Goal: Use online tool/utility: Utilize a website feature to perform a specific function

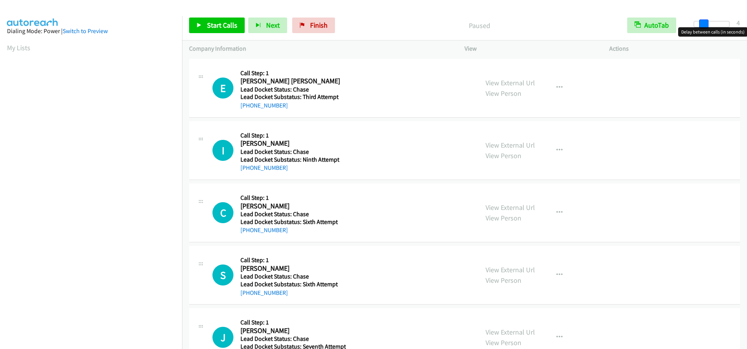
drag, startPoint x: 698, startPoint y: 25, endPoint x: 704, endPoint y: 25, distance: 6.2
click at [704, 25] on span at bounding box center [703, 23] width 9 height 9
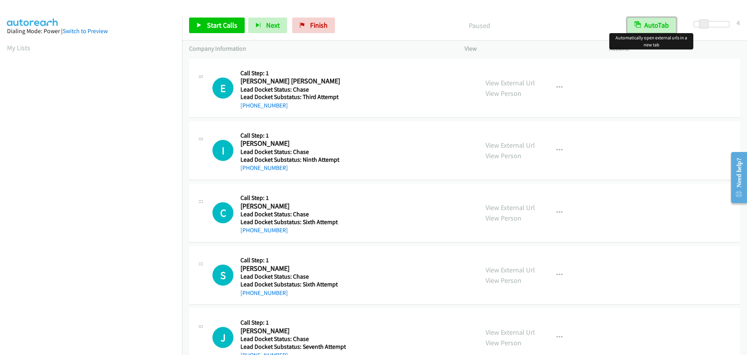
drag, startPoint x: 661, startPoint y: 27, endPoint x: 646, endPoint y: 26, distance: 15.2
click at [661, 27] on button "AutoTab" at bounding box center [651, 26] width 49 height 16
click at [213, 28] on span "Start Calls" at bounding box center [222, 25] width 30 height 9
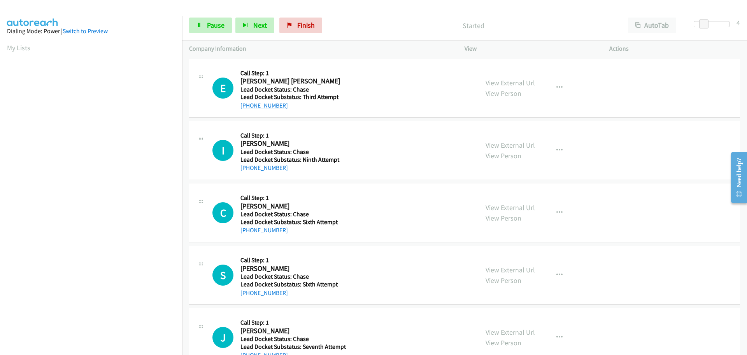
drag, startPoint x: 292, startPoint y: 106, endPoint x: 248, endPoint y: 106, distance: 44.0
click at [248, 106] on div "[PHONE_NUMBER]" at bounding box center [293, 105] width 104 height 9
copy link "[PHONE_NUMBER]"
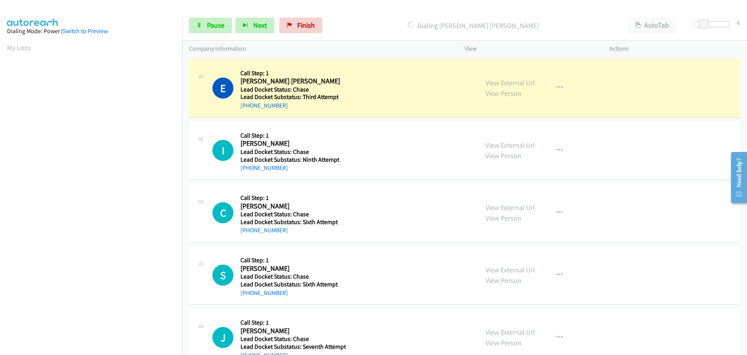
click at [285, 105] on div "[PHONE_NUMBER]" at bounding box center [293, 105] width 104 height 9
drag, startPoint x: 283, startPoint y: 105, endPoint x: 248, endPoint y: 104, distance: 35.5
click at [248, 104] on div "[PHONE_NUMBER]" at bounding box center [293, 105] width 104 height 9
copy link "[PHONE_NUMBER]"
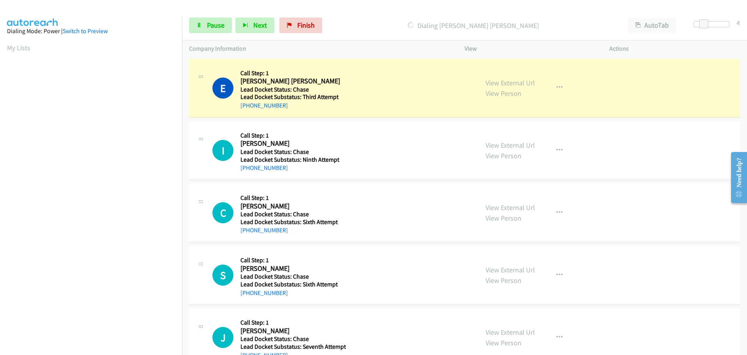
scroll to position [82, 0]
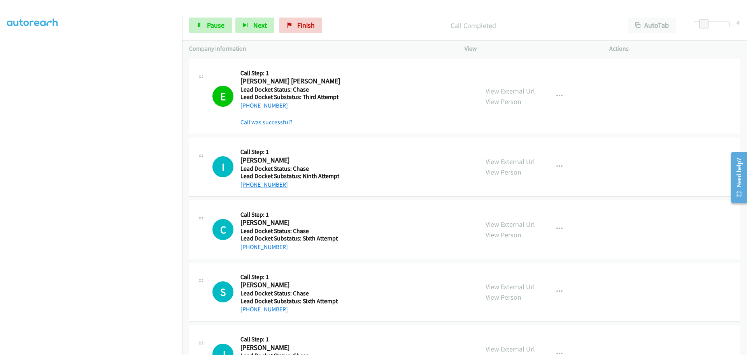
drag, startPoint x: 286, startPoint y: 184, endPoint x: 248, endPoint y: 187, distance: 38.3
click at [248, 187] on div "[PHONE_NUMBER]" at bounding box center [293, 184] width 104 height 9
copy link "[PHONE_NUMBER]"
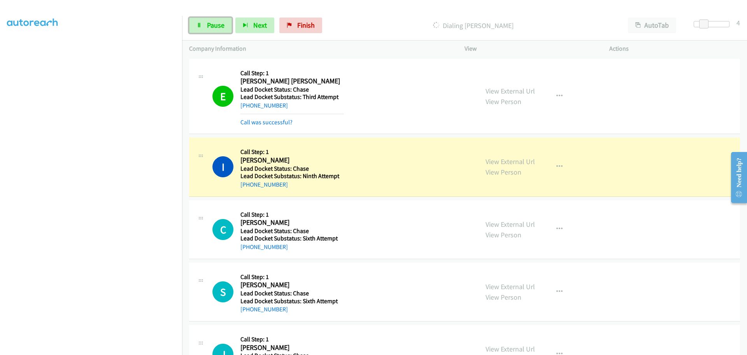
drag, startPoint x: 215, startPoint y: 23, endPoint x: 241, endPoint y: 5, distance: 32.4
click at [215, 23] on span "Pause" at bounding box center [216, 25] width 18 height 9
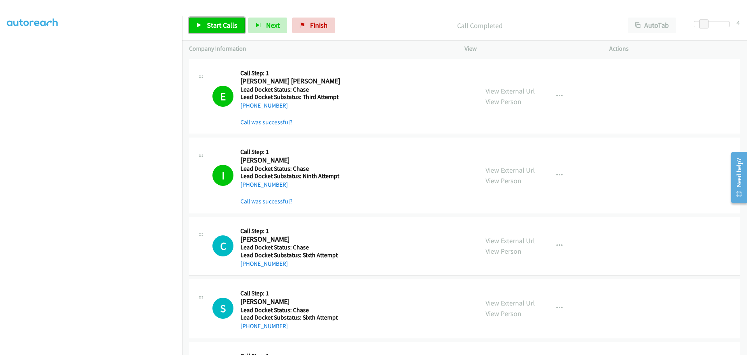
click at [218, 20] on link "Start Calls" at bounding box center [217, 26] width 56 height 16
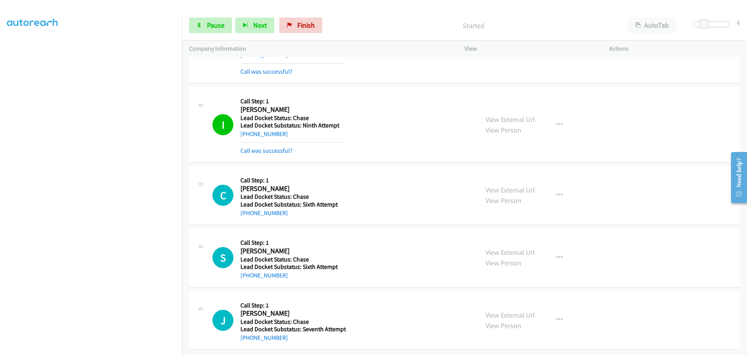
scroll to position [57, 0]
drag, startPoint x: 279, startPoint y: 206, endPoint x: 248, endPoint y: 208, distance: 30.8
click at [248, 208] on div "[PHONE_NUMBER]" at bounding box center [293, 212] width 104 height 9
copy link "[PHONE_NUMBER]"
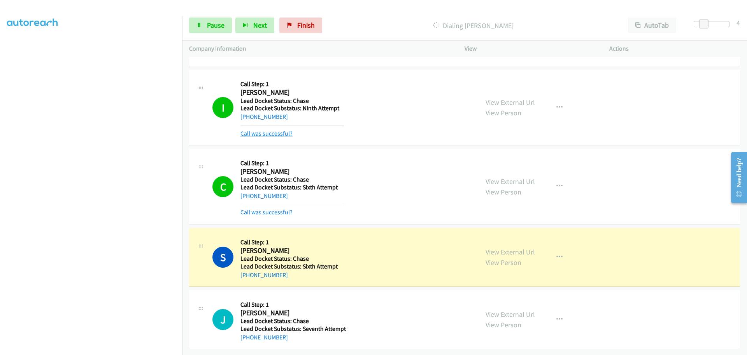
scroll to position [74, 0]
drag, startPoint x: 287, startPoint y: 270, endPoint x: 248, endPoint y: 271, distance: 38.6
click at [248, 271] on div "[PHONE_NUMBER]" at bounding box center [293, 274] width 104 height 9
copy link "[PHONE_NUMBER]"
